Goal: Information Seeking & Learning: Learn about a topic

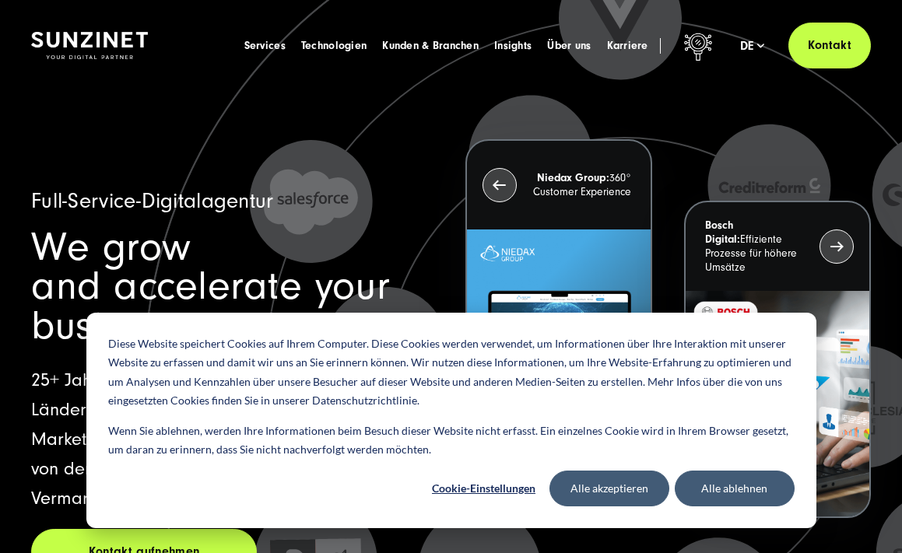
click at [583, 487] on button "Alle akzeptieren" at bounding box center [610, 489] width 120 height 36
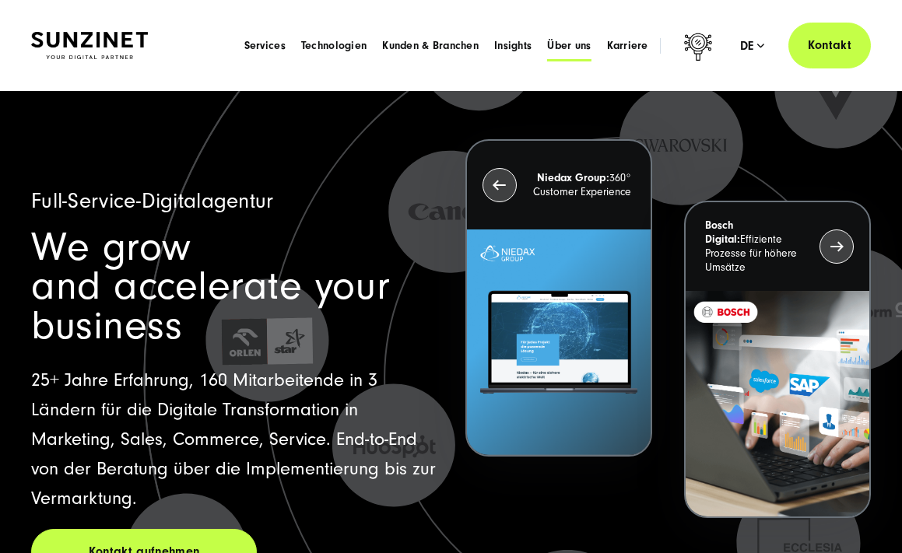
click at [578, 51] on span "Über uns" at bounding box center [569, 46] width 44 height 16
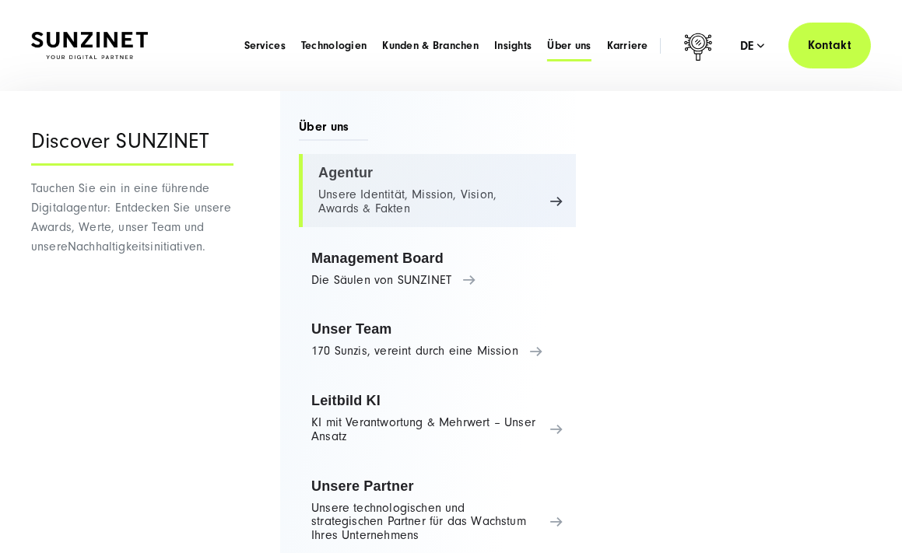
click at [462, 192] on link "Agentur Unsere Identität, Mission, Vision, Awards & Fakten" at bounding box center [437, 190] width 277 height 73
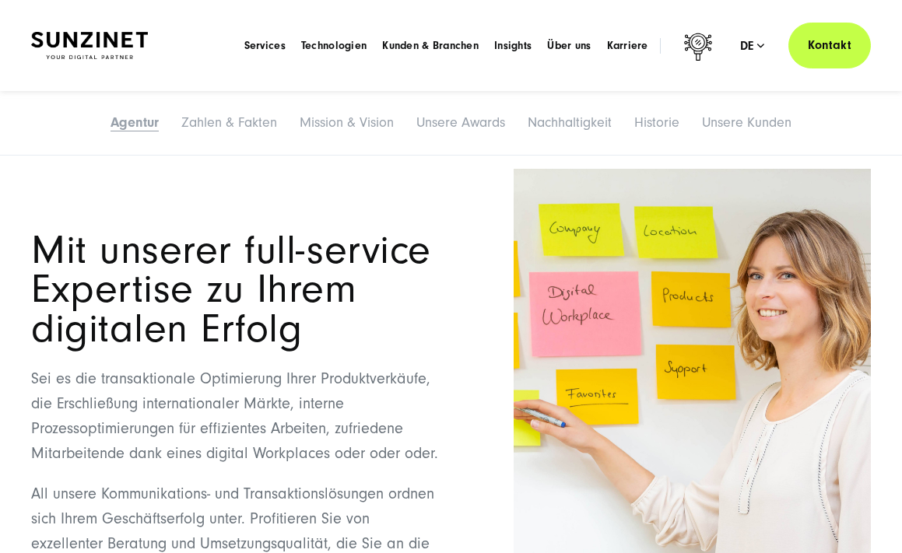
scroll to position [1396, 0]
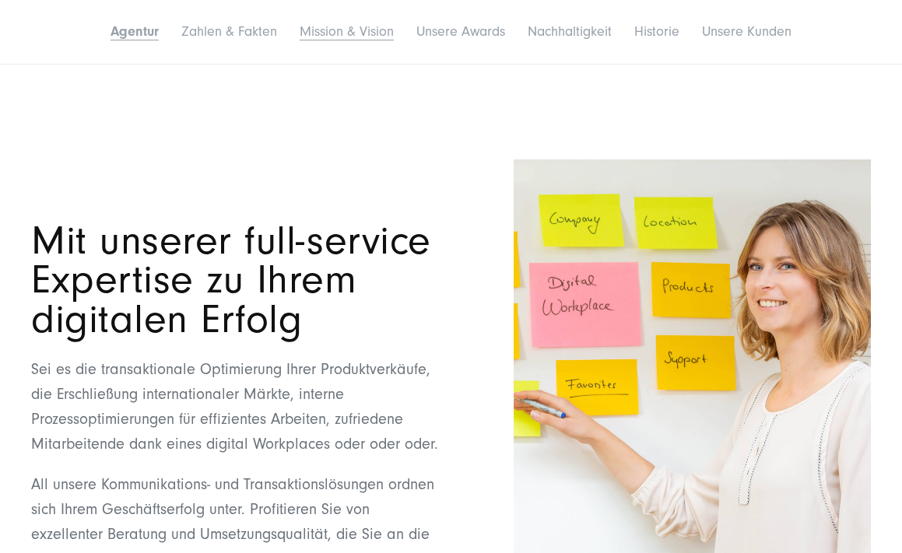
click at [360, 32] on link "Mission & Vision" at bounding box center [347, 31] width 94 height 16
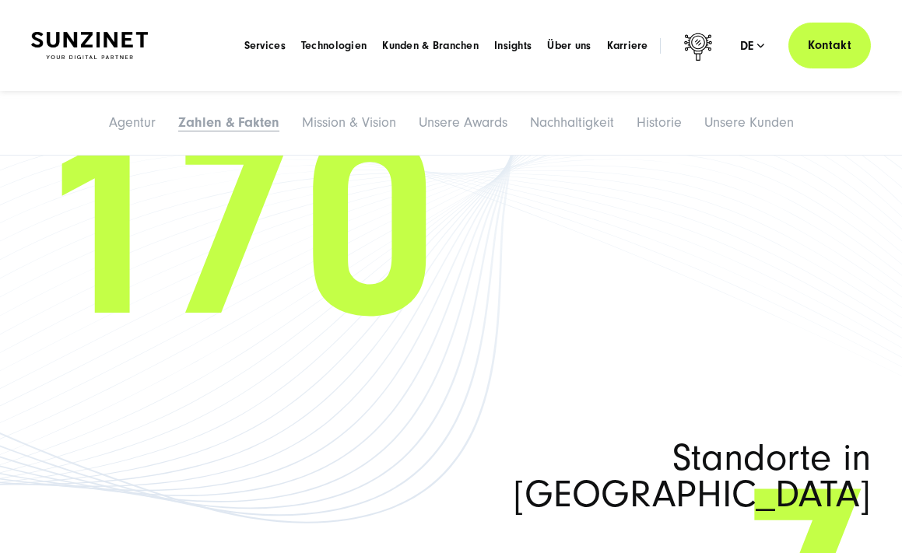
scroll to position [1908, 0]
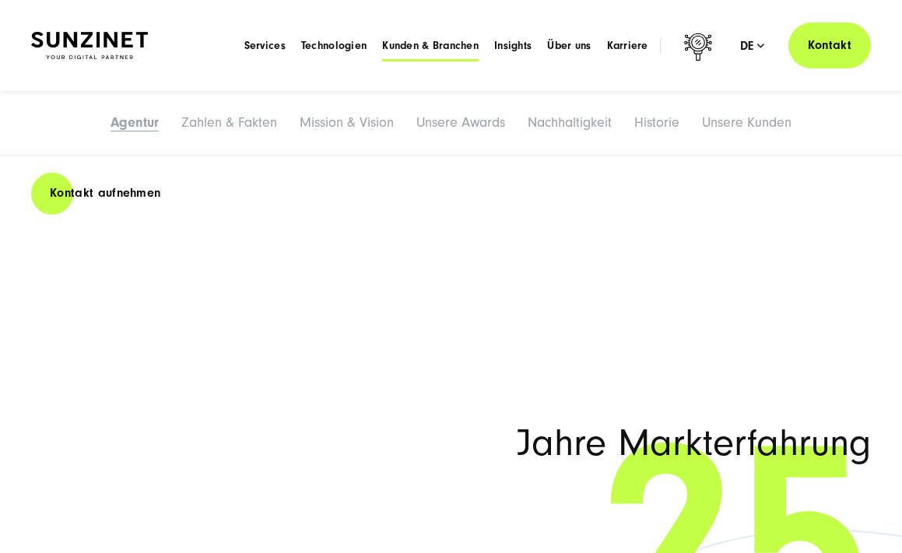
click at [430, 50] on span "Kunden & Branchen" at bounding box center [430, 46] width 97 height 16
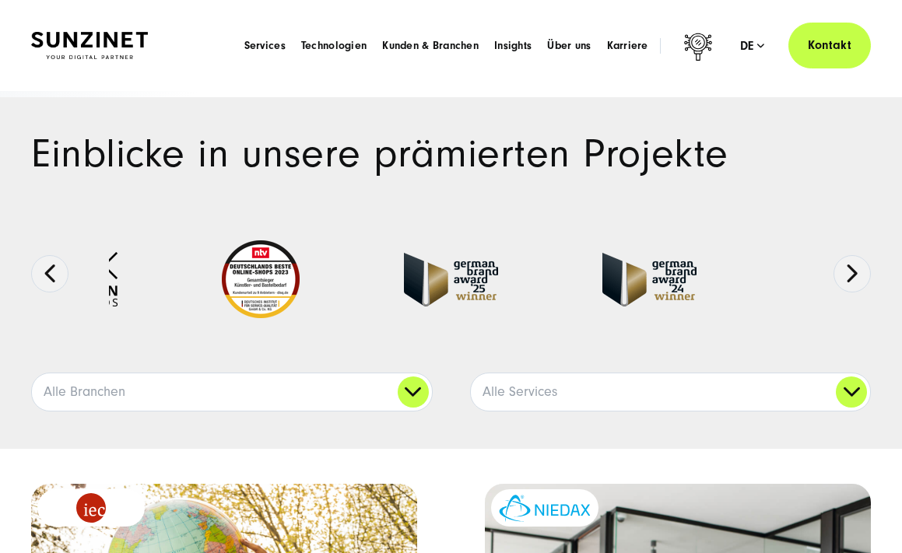
click at [123, 48] on img at bounding box center [89, 45] width 117 height 27
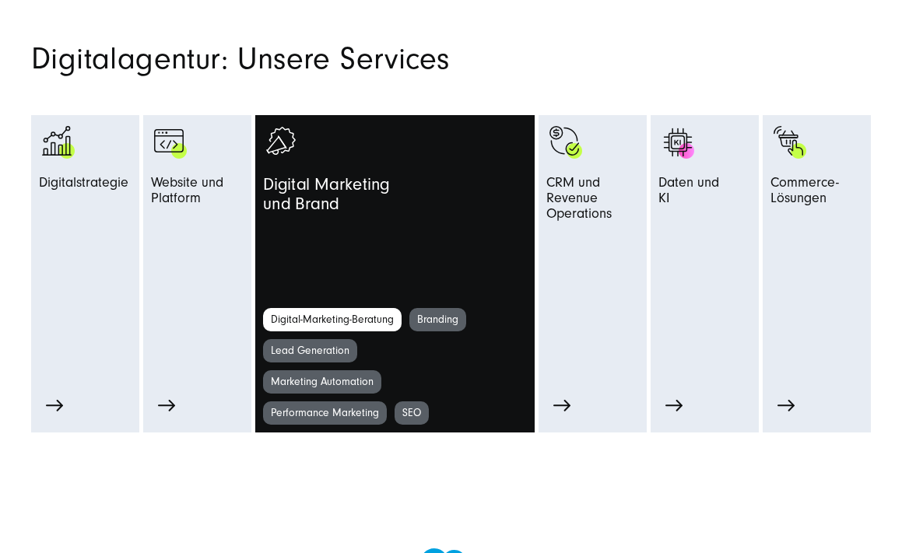
scroll to position [799, 0]
